Goal: Task Accomplishment & Management: Manage account settings

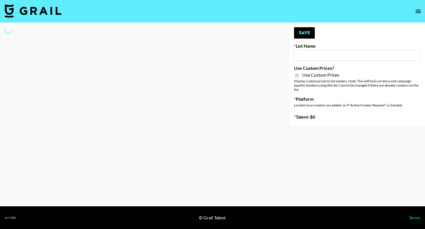
select select "Brand"
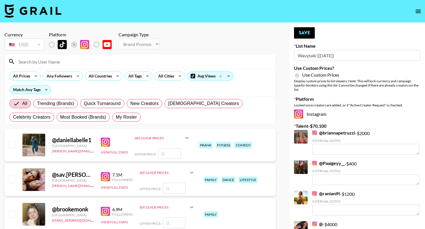
type input "Wavytalk ([DATE])"
checkbox input "true"
click at [82, 62] on input at bounding box center [143, 61] width 257 height 9
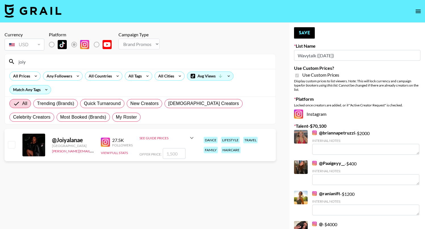
type input "joiy"
click at [22, 140] on div "@ Joiyalanae [GEOGRAPHIC_DATA] [PERSON_NAME][EMAIL_ADDRESS][PERSON_NAME][DOMAIN…" at bounding box center [140, 145] width 271 height 32
click at [12, 145] on input "checkbox" at bounding box center [11, 144] width 7 height 7
checkbox input "true"
type input "1500"
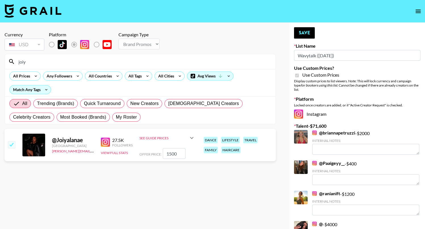
click at [41, 65] on input "joiy" at bounding box center [143, 61] width 257 height 9
checkbox input "false"
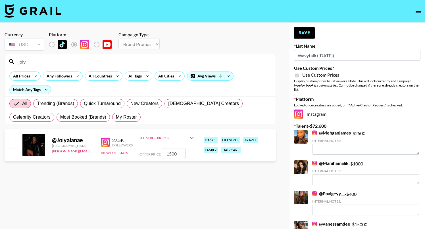
click at [45, 62] on input "joiy" at bounding box center [143, 61] width 257 height 9
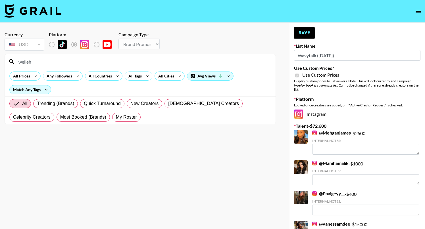
click at [48, 59] on input "welleh" at bounding box center [143, 61] width 257 height 9
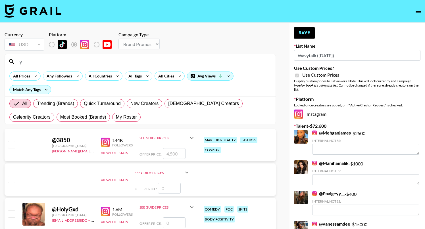
type input "l"
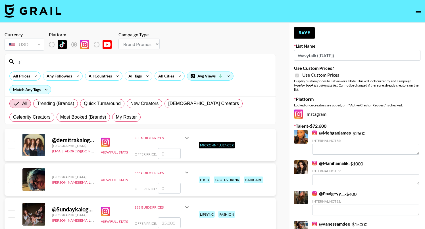
type input "s"
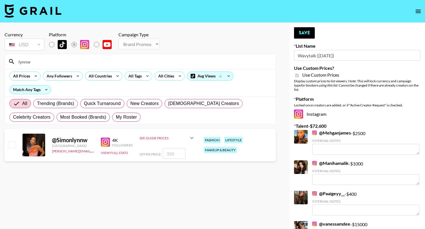
type input "lynnw"
click at [10, 143] on input "checkbox" at bounding box center [11, 144] width 7 height 7
checkbox input "true"
type input "350"
click at [332, 130] on link "@ Mehganjames" at bounding box center [331, 133] width 39 height 6
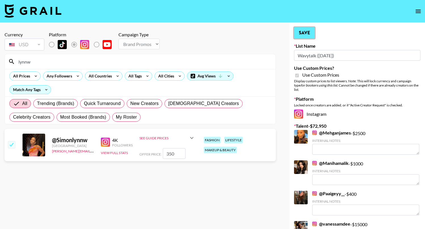
click at [308, 30] on button "Save" at bounding box center [304, 32] width 21 height 11
